Goal: Task Accomplishment & Management: Complete application form

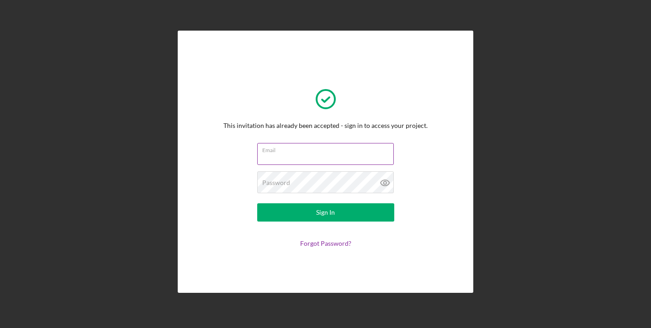
click at [283, 155] on input "Email" at bounding box center [325, 154] width 137 height 22
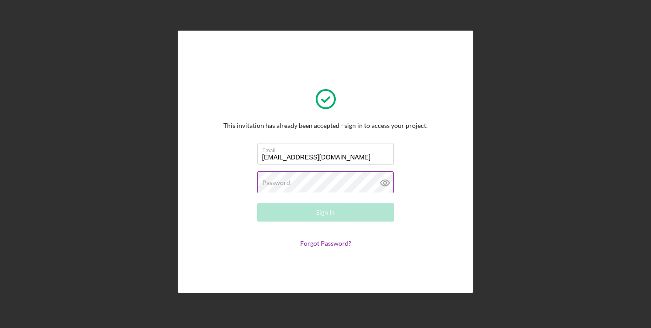
type input "[EMAIL_ADDRESS][DOMAIN_NAME]"
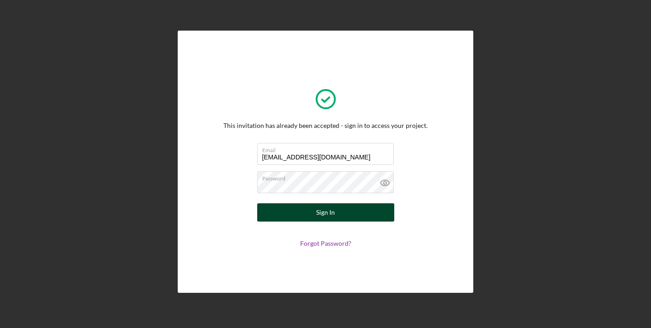
click at [321, 213] on div "Sign In" at bounding box center [325, 212] width 19 height 18
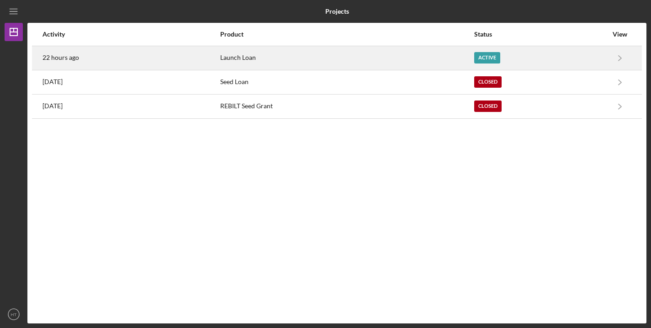
click at [386, 56] on div "Launch Loan" at bounding box center [346, 58] width 253 height 23
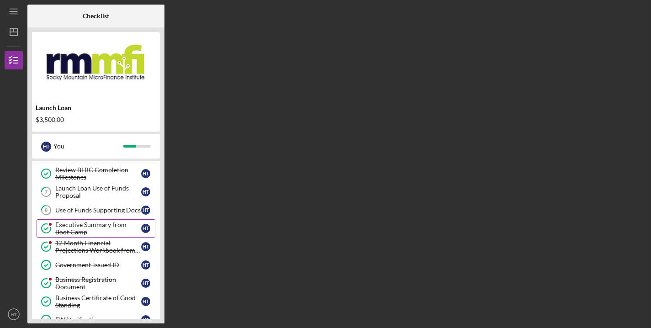
scroll to position [32, 0]
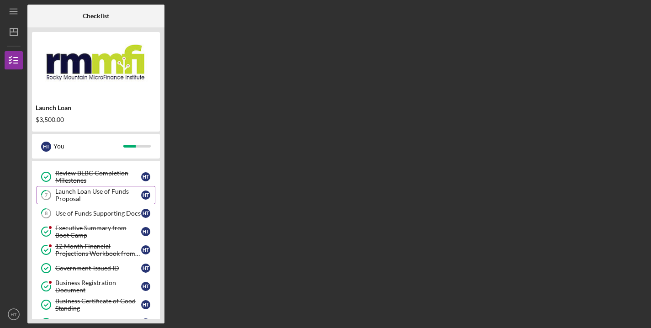
click at [96, 197] on div "Launch Loan Use of Funds Proposal" at bounding box center [98, 195] width 86 height 15
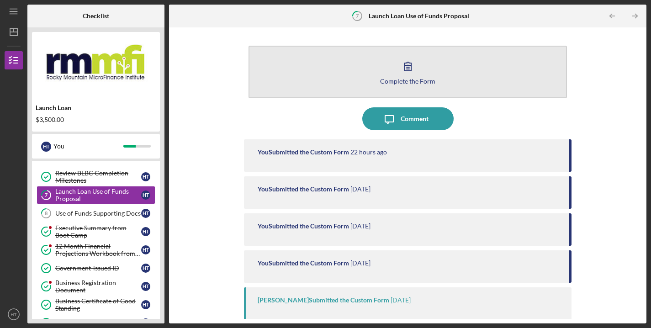
click at [406, 64] on icon "button" at bounding box center [408, 66] width 23 height 23
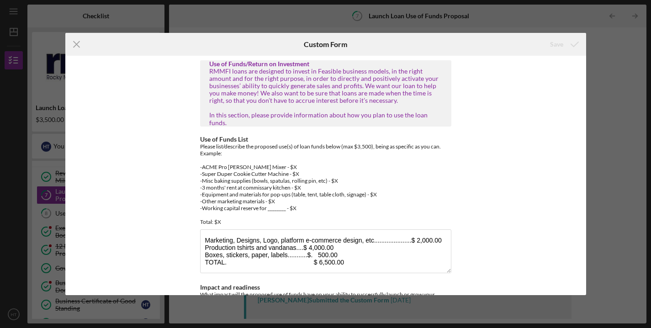
click at [328, 89] on div "RMMFI loans are designed to invest in Feasible business models, in the right am…" at bounding box center [325, 97] width 233 height 59
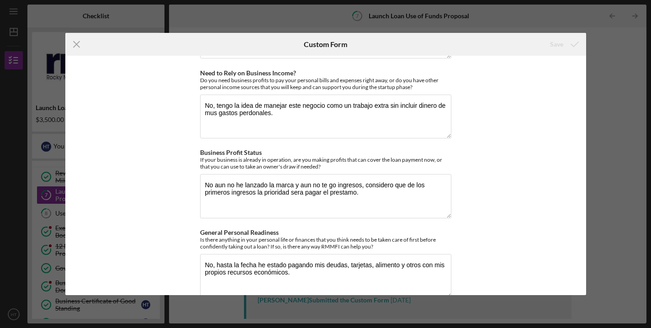
scroll to position [1041, 0]
click at [78, 43] on icon "Icon/Menu Close" at bounding box center [76, 44] width 23 height 23
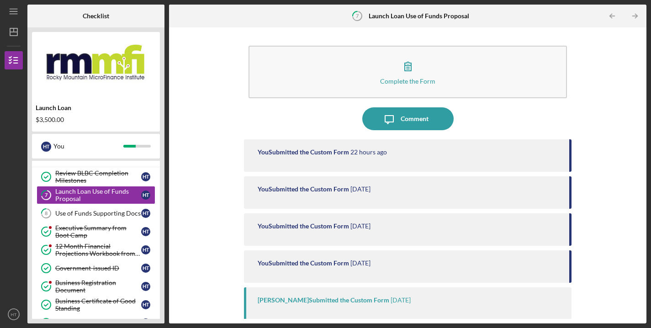
click at [331, 154] on div "You Submitted the Custom Form" at bounding box center [303, 151] width 91 height 7
click at [338, 186] on div "You Submitted the Custom Form" at bounding box center [303, 188] width 91 height 7
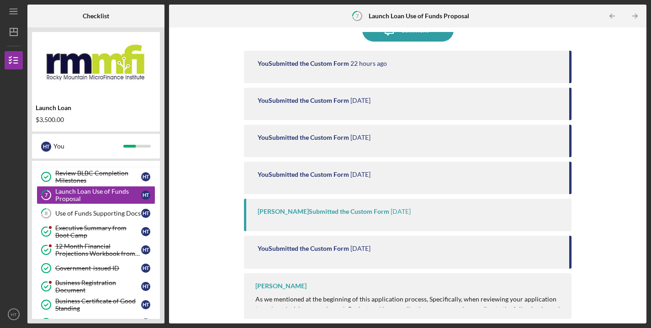
scroll to position [88, 0]
click at [373, 211] on div "Monica Quiñones Submitted the Custom Form" at bounding box center [324, 211] width 132 height 7
click at [514, 307] on p "As we mentioned at the beginning of this application process, Specifically, whe…" at bounding box center [408, 315] width 307 height 41
click at [533, 298] on p "As we mentioned at the beginning of this application process, Specifically, whe…" at bounding box center [408, 315] width 307 height 41
click at [563, 298] on div "Ryan Flanders As we mentioned at the beginning of this application process, Spe…" at bounding box center [408, 297] width 328 height 46
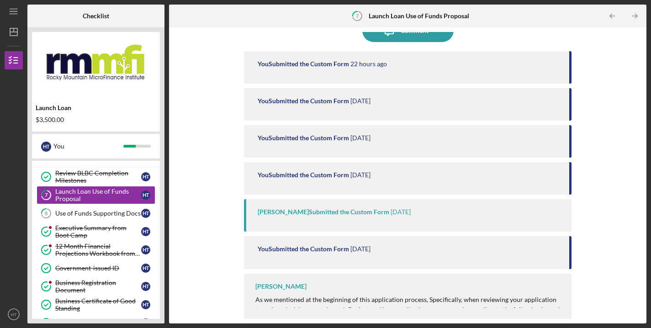
click at [570, 297] on div "Complete the Form Form Icon/Message Comment You Submitted the Custom Form 22 ho…" at bounding box center [408, 175] width 468 height 287
click at [582, 265] on div "Complete the Form Form Icon/Message Comment You Submitted the Custom Form 22 ho…" at bounding box center [408, 175] width 468 height 287
click at [90, 213] on div "Use of Funds Supporting Docs" at bounding box center [98, 213] width 86 height 7
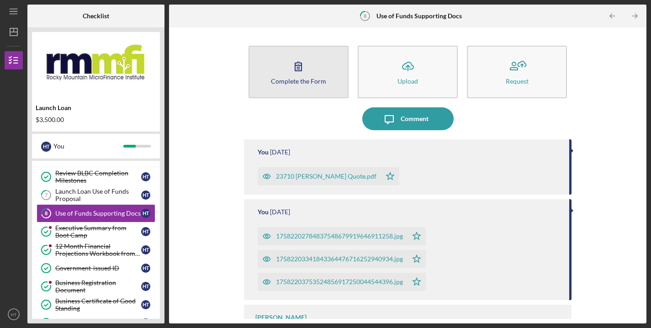
click at [300, 69] on icon "button" at bounding box center [298, 66] width 23 height 23
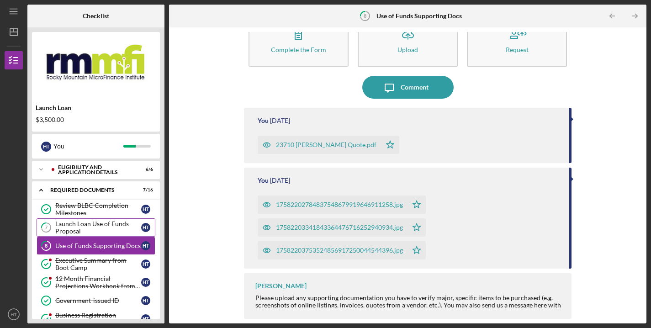
click at [114, 228] on div "Launch Loan Use of Funds Proposal" at bounding box center [98, 227] width 86 height 15
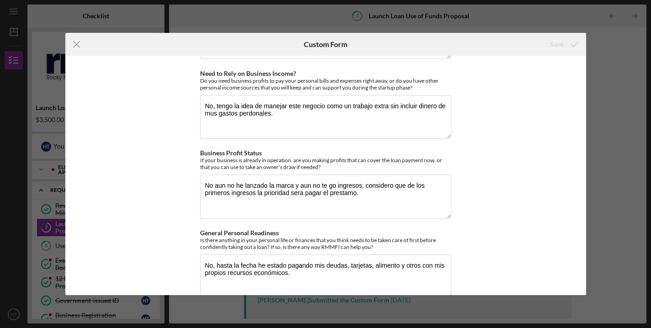
scroll to position [1041, 0]
click at [75, 45] on line at bounding box center [77, 44] width 6 height 6
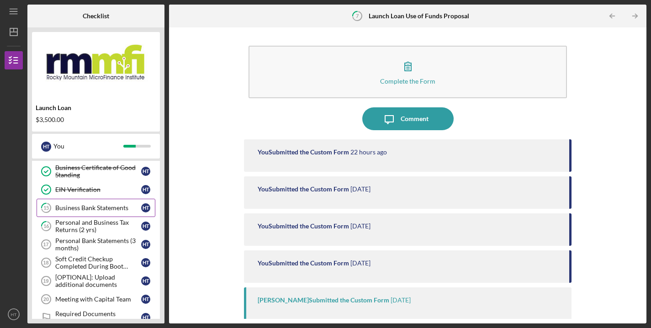
scroll to position [166, 0]
click at [110, 207] on div "Business Bank Statements" at bounding box center [98, 207] width 86 height 7
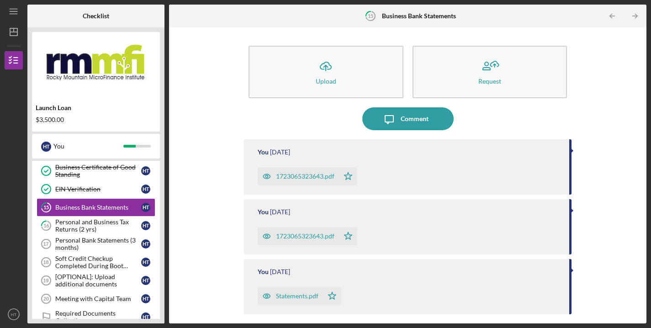
click at [310, 176] on div "1723065323643.pdf" at bounding box center [305, 176] width 58 height 7
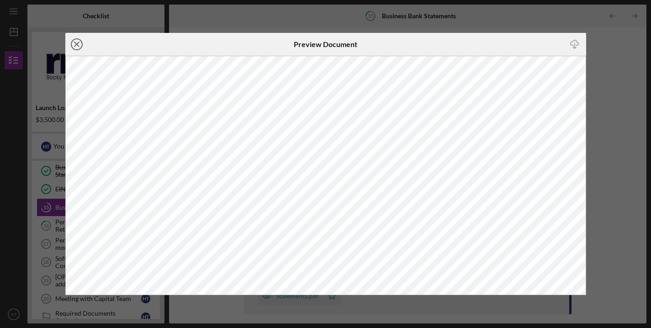
click at [75, 45] on line at bounding box center [76, 44] width 5 height 5
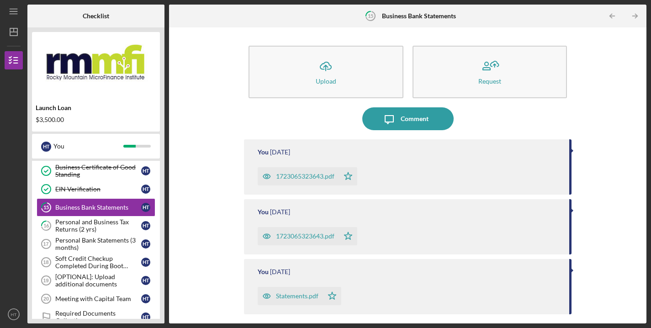
click at [308, 234] on div "1723065323643.pdf" at bounding box center [305, 236] width 58 height 7
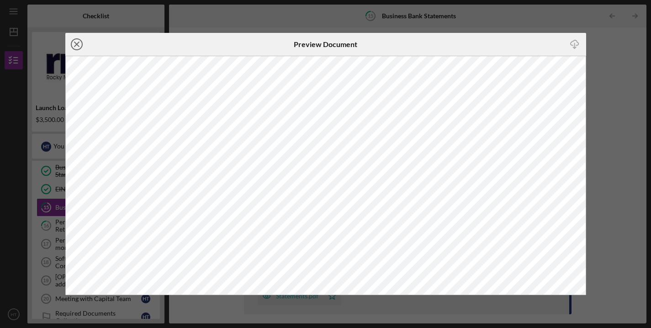
click at [77, 42] on icon "Icon/Close" at bounding box center [76, 44] width 23 height 23
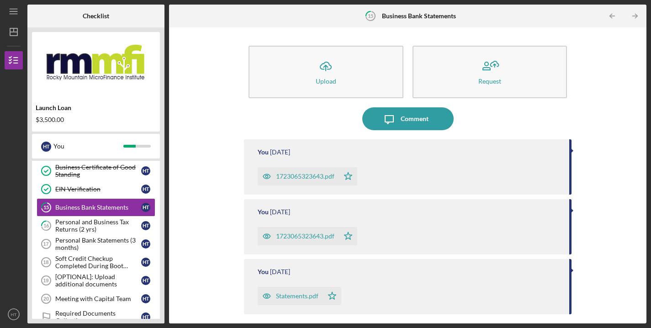
click at [313, 296] on div "Statements.pdf" at bounding box center [297, 295] width 42 height 7
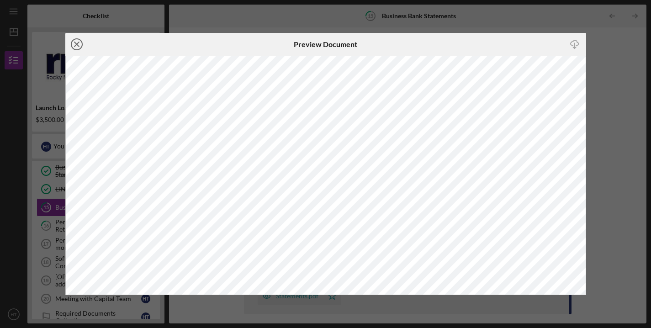
click at [79, 43] on icon "Icon/Close" at bounding box center [76, 44] width 23 height 23
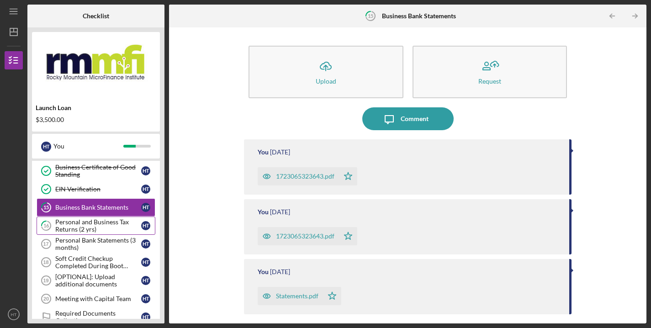
click at [100, 226] on div "Personal and Business Tax Returns (2 yrs)" at bounding box center [98, 225] width 86 height 15
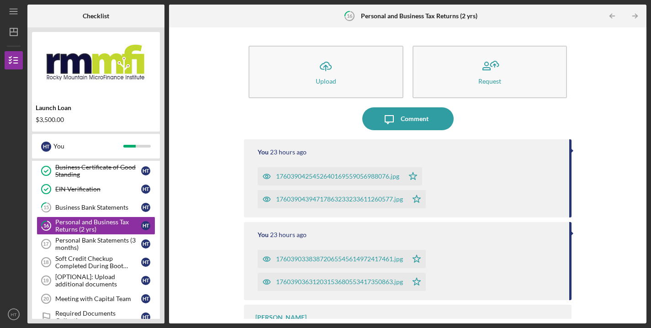
click at [333, 175] on div "1760390425452640169559056988076.jpg" at bounding box center [337, 176] width 123 height 7
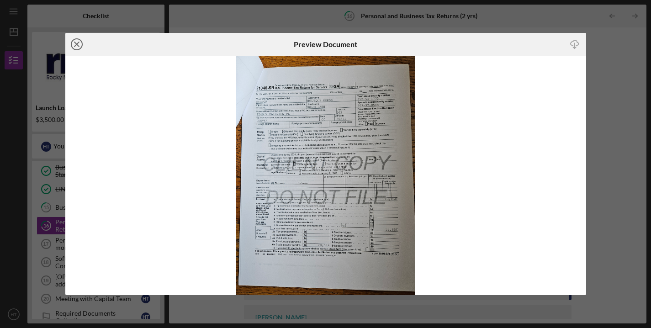
click at [78, 43] on line at bounding box center [76, 44] width 5 height 5
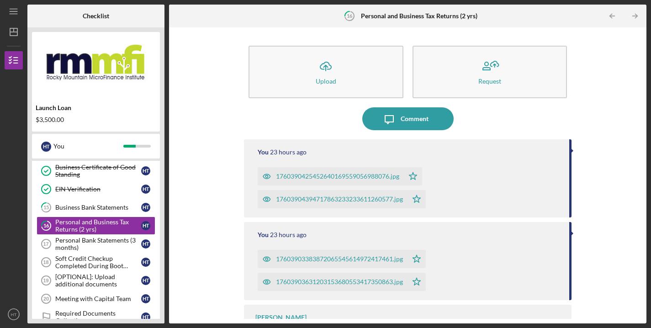
click at [324, 259] on div "17603903383872065545614972417461.jpg" at bounding box center [339, 258] width 127 height 7
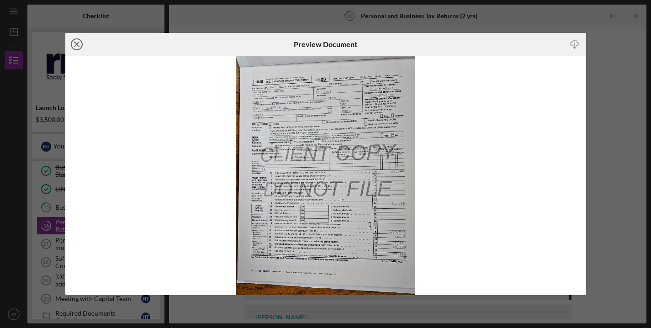
click at [75, 44] on icon "Icon/Close" at bounding box center [76, 44] width 23 height 23
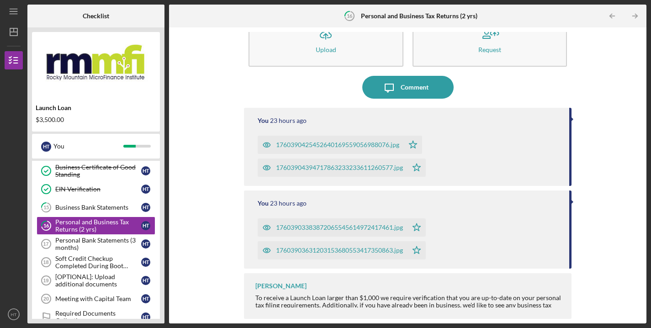
scroll to position [32, 0]
click at [103, 243] on div "Personal Bank Statements (3 months)" at bounding box center [98, 244] width 86 height 15
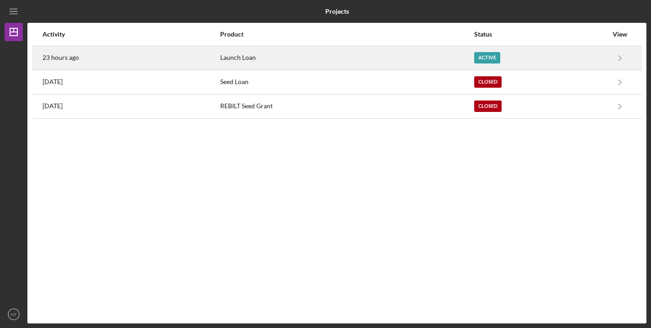
click at [304, 60] on div "Launch Loan" at bounding box center [346, 58] width 253 height 23
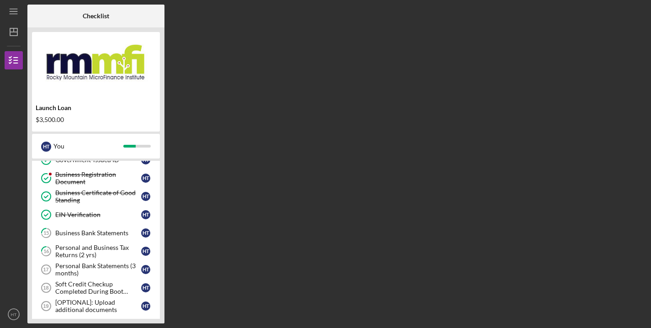
scroll to position [142, 0]
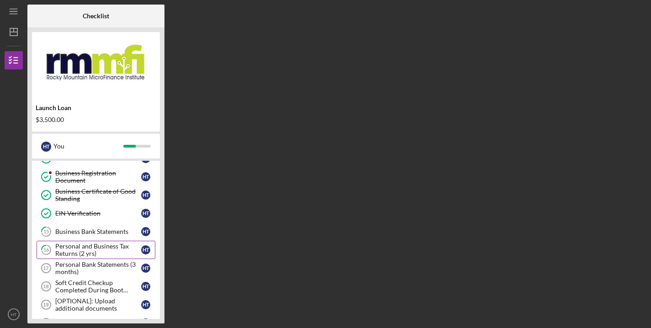
click at [112, 249] on div "Personal and Business Tax Returns (2 yrs)" at bounding box center [98, 250] width 86 height 15
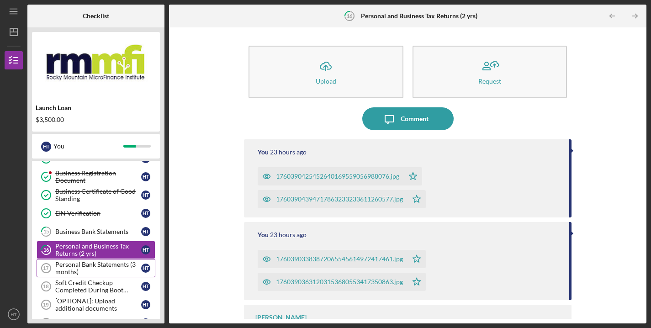
click at [108, 265] on div "Personal Bank Statements (3 months)" at bounding box center [98, 268] width 86 height 15
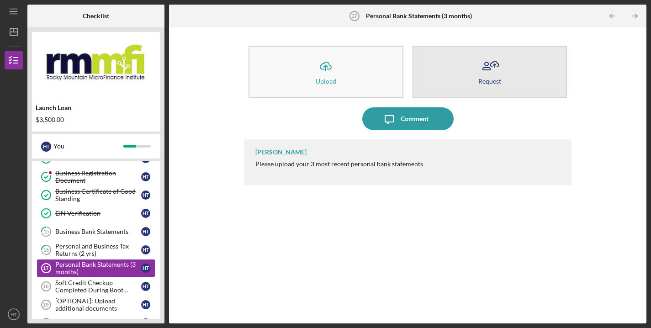
click at [475, 73] on button "Request" at bounding box center [490, 72] width 155 height 53
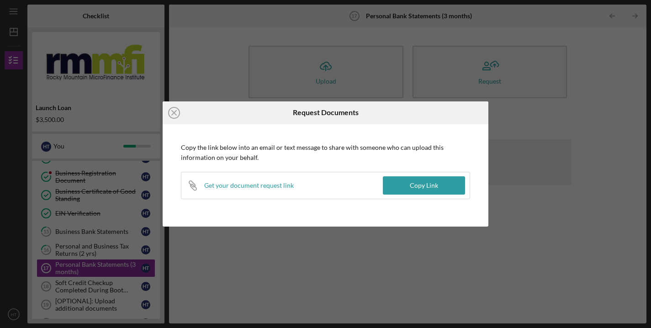
click at [194, 185] on icon "Icon/Link" at bounding box center [192, 185] width 23 height 23
click at [549, 118] on div "Icon/Close Request Documents Copy the link below into an email or text message …" at bounding box center [325, 164] width 651 height 328
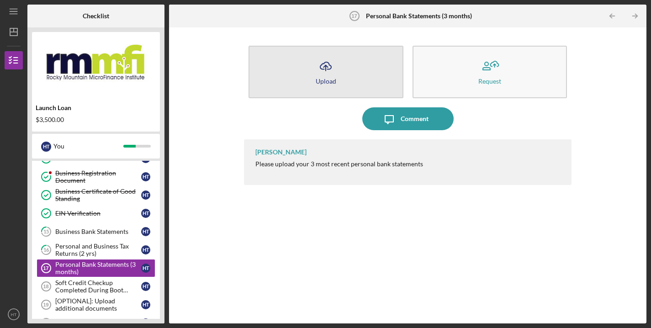
click at [328, 68] on icon "Icon/Upload" at bounding box center [325, 66] width 23 height 23
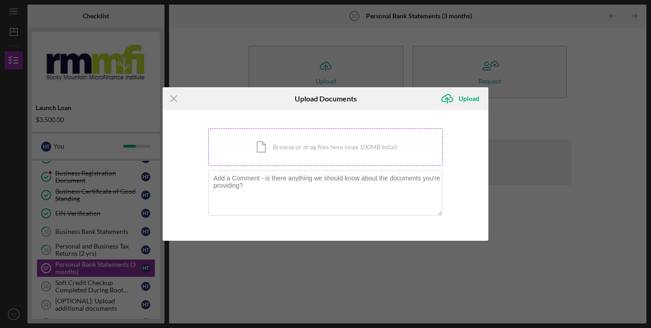
click at [352, 149] on div "Icon/Document Browse or drag files here (max 100MB total) Tap to choose files o…" at bounding box center [325, 146] width 234 height 37
click at [302, 147] on div "Icon/Document Browse or drag files here (max 100MB total) Tap to choose files o…" at bounding box center [325, 146] width 234 height 37
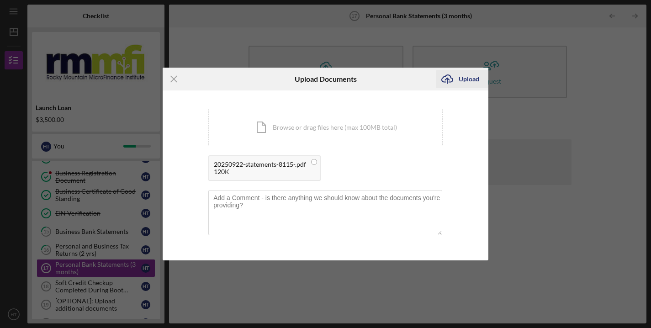
click at [467, 77] on div "Upload" at bounding box center [469, 79] width 21 height 18
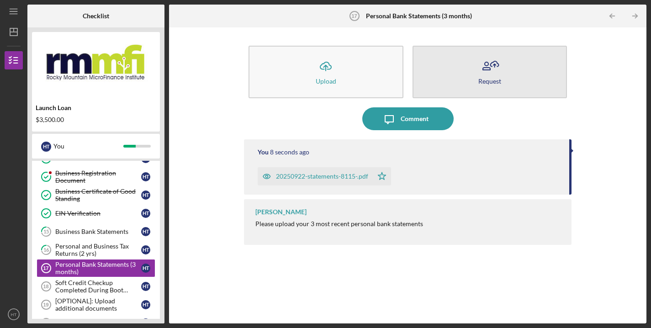
click at [492, 70] on icon "button" at bounding box center [489, 66] width 23 height 23
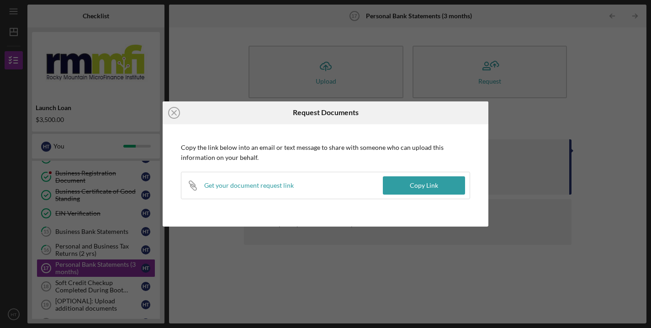
click at [290, 184] on div "Get your document request link" at bounding box center [249, 185] width 90 height 7
click at [269, 189] on div "Get your document request link" at bounding box center [249, 185] width 90 height 7
click at [596, 99] on div "Icon/Close Request Documents Copy the link below into an email or text message …" at bounding box center [325, 164] width 651 height 328
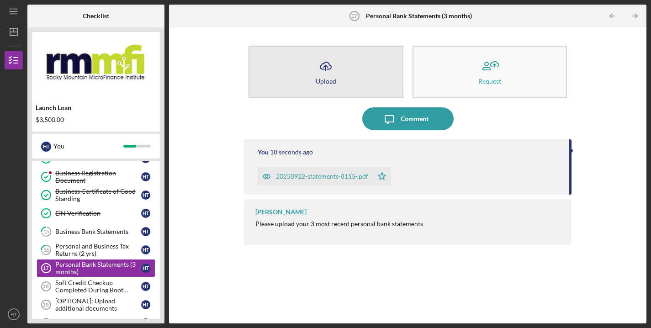
click at [324, 80] on div "Upload" at bounding box center [326, 81] width 21 height 7
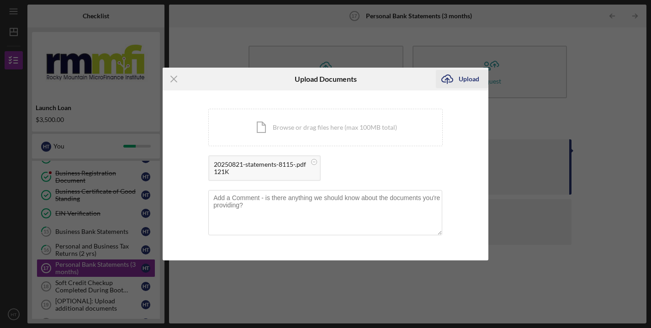
click at [466, 80] on div "Upload" at bounding box center [469, 79] width 21 height 18
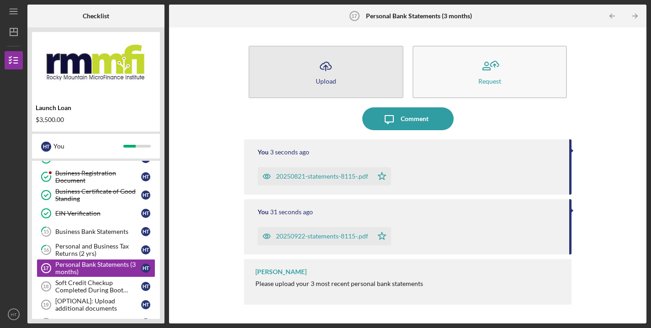
click at [332, 74] on icon "Icon/Upload" at bounding box center [325, 66] width 23 height 23
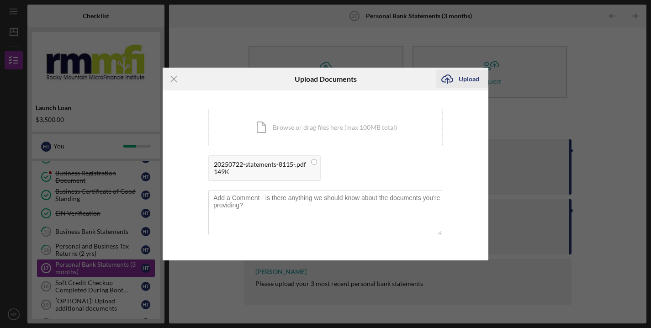
click at [463, 78] on div "Upload" at bounding box center [469, 79] width 21 height 18
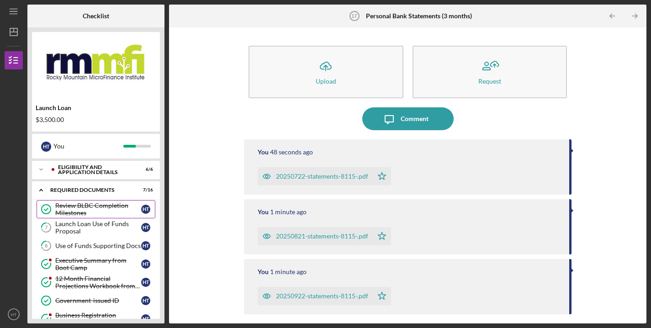
click at [127, 206] on div "Review BLBC Completion Milestones" at bounding box center [98, 209] width 86 height 15
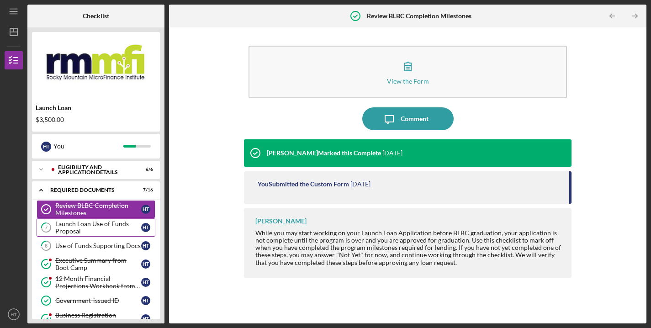
click at [134, 228] on div "Launch Loan Use of Funds Proposal" at bounding box center [98, 227] width 86 height 15
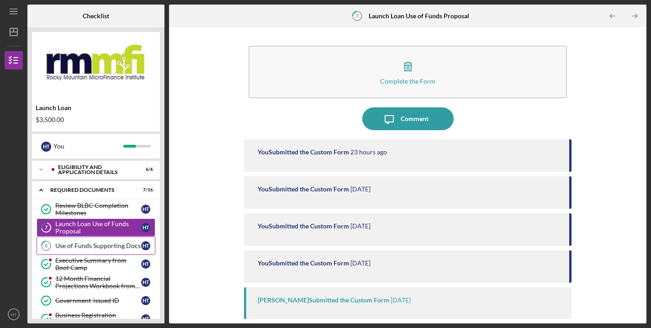
click at [119, 245] on div "Use of Funds Supporting Docs" at bounding box center [98, 245] width 86 height 7
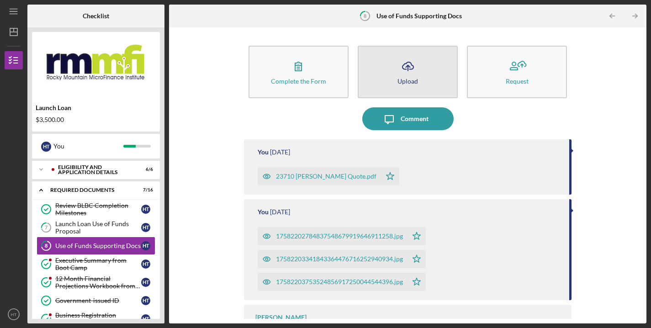
click at [403, 73] on icon "Icon/Upload" at bounding box center [408, 66] width 23 height 23
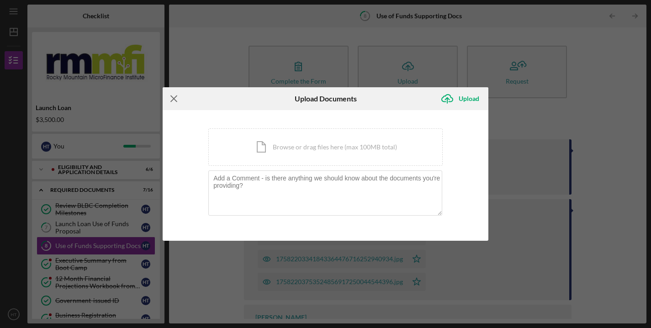
click at [175, 100] on line at bounding box center [174, 99] width 6 height 6
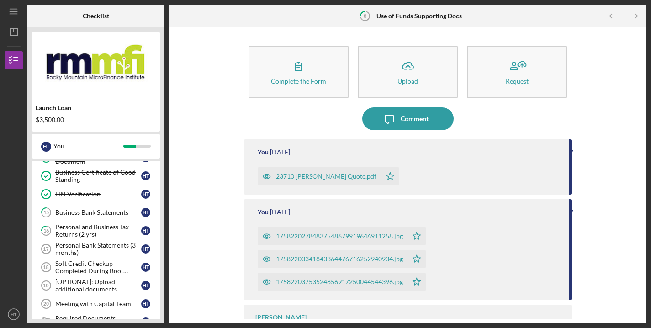
scroll to position [160, 0]
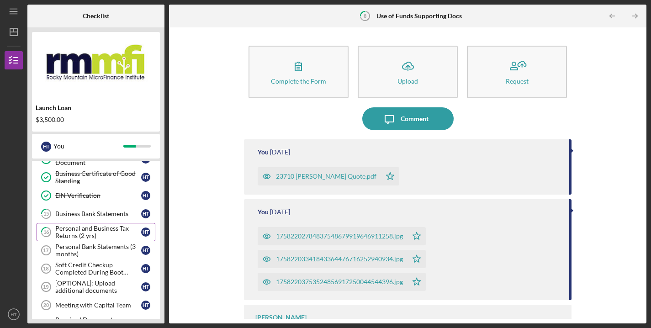
click at [103, 232] on div "Personal and Business Tax Returns (2 yrs)" at bounding box center [98, 232] width 86 height 15
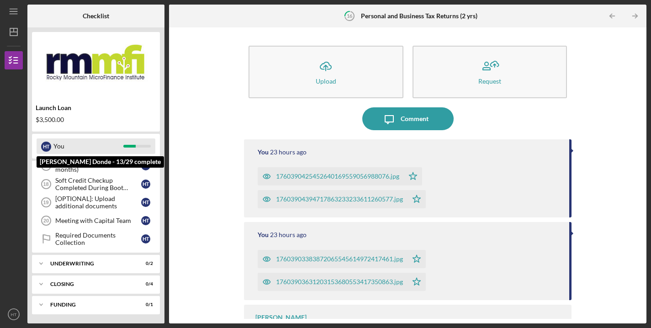
click at [48, 149] on div "H T" at bounding box center [46, 147] width 10 height 10
click at [48, 147] on div "H T" at bounding box center [46, 147] width 10 height 10
click at [57, 146] on div "You" at bounding box center [88, 146] width 70 height 16
click at [45, 148] on div "H T" at bounding box center [46, 147] width 10 height 10
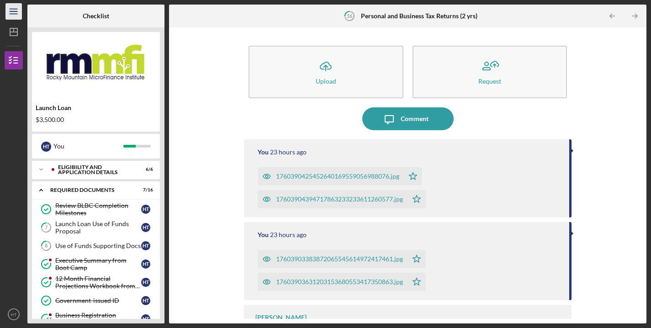
click at [16, 10] on icon "Icon/Menu" at bounding box center [14, 11] width 21 height 21
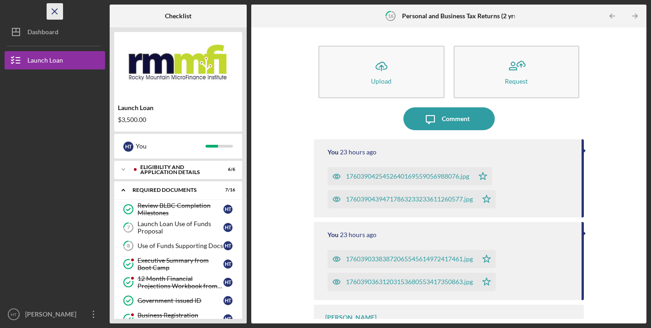
click at [56, 12] on icon "Icon/Menu Close" at bounding box center [55, 11] width 21 height 21
